Goal: Navigation & Orientation: Find specific page/section

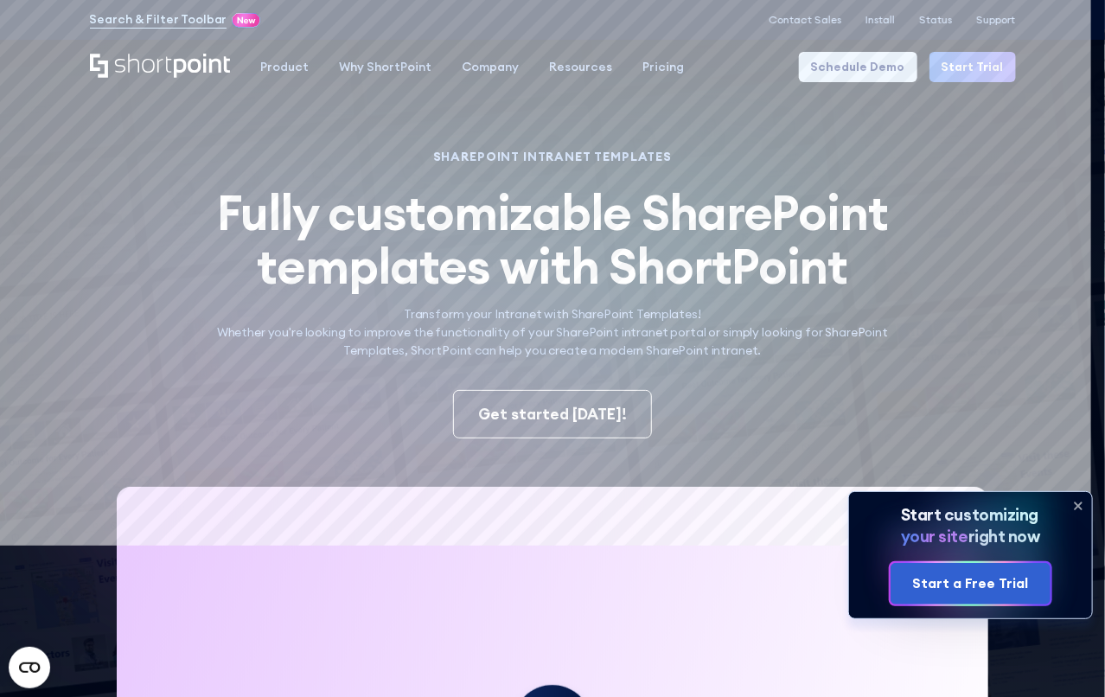
click at [1072, 502] on icon at bounding box center [1079, 506] width 28 height 28
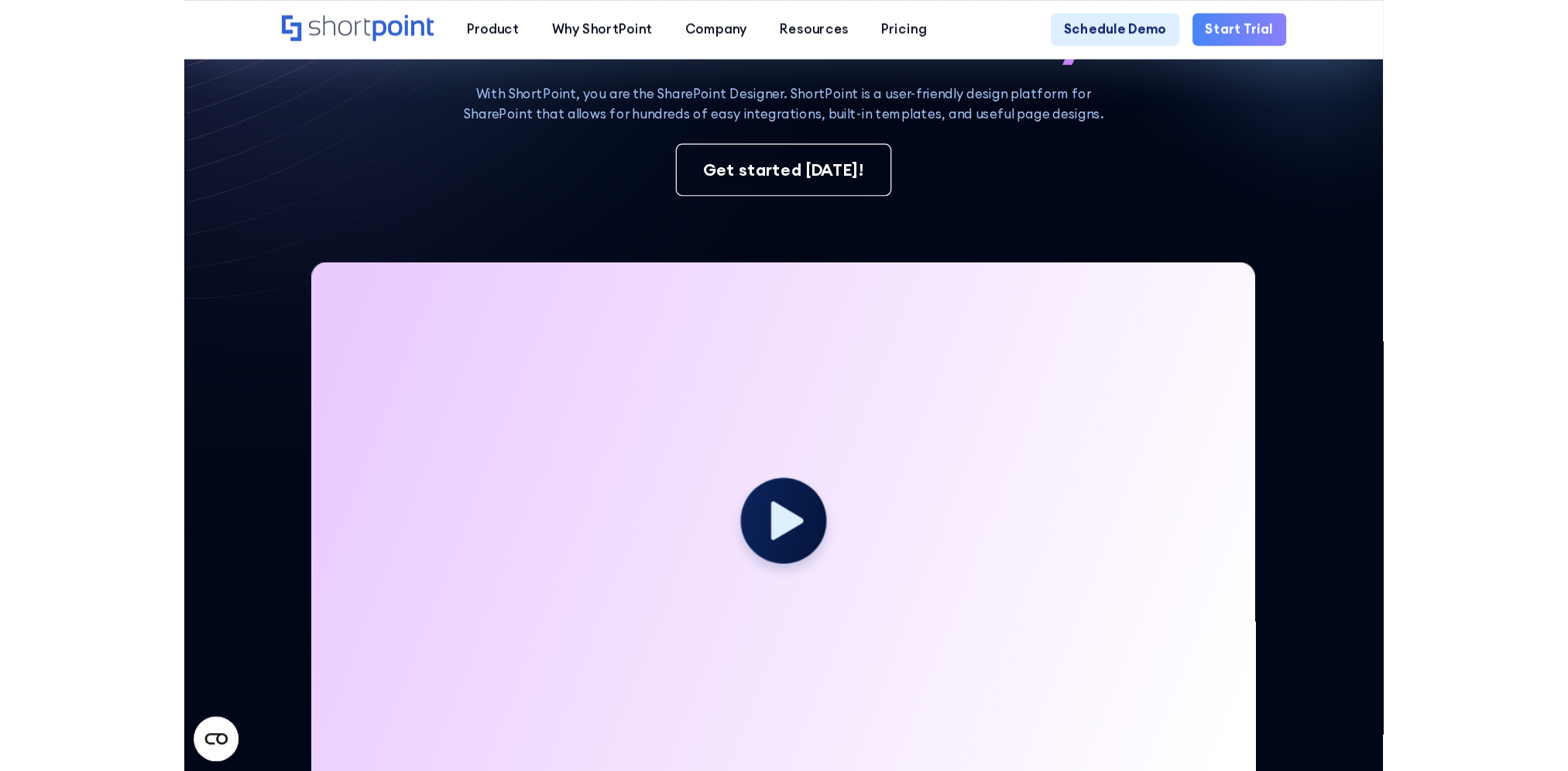
scroll to position [232, 0]
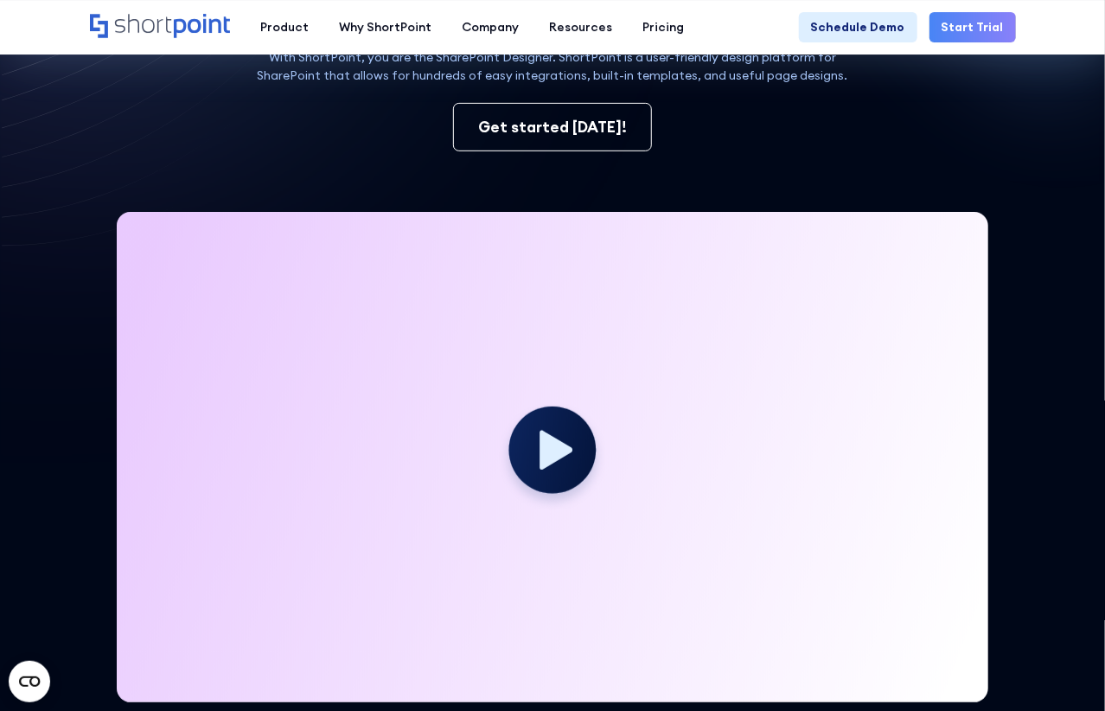
click at [560, 464] on circle at bounding box center [552, 449] width 87 height 87
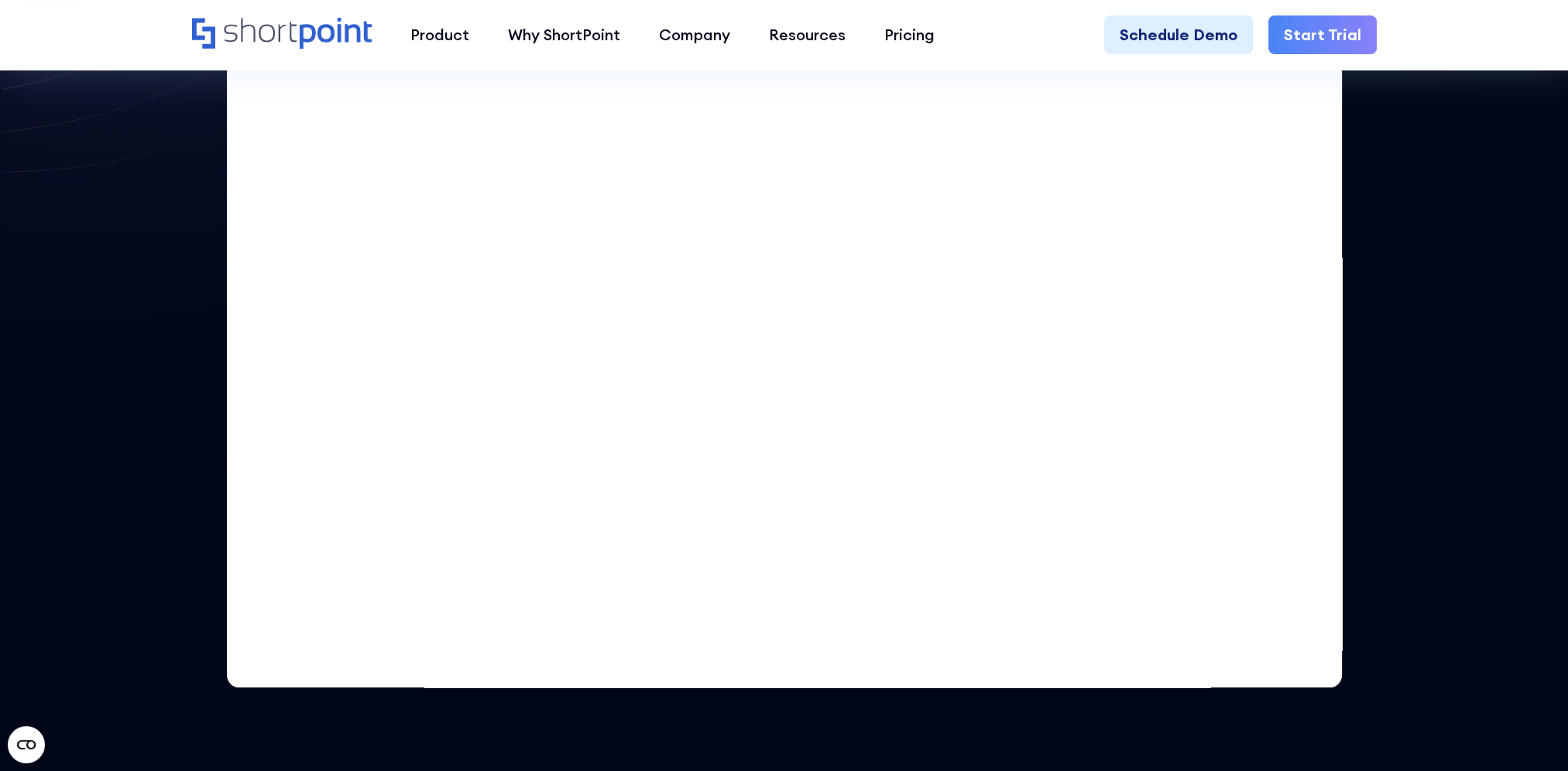
scroll to position [465, 0]
